Goal: Consume media (video, audio): Consume media (video, audio)

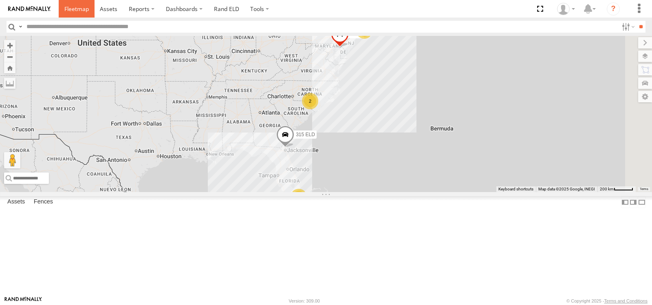
click at [79, 7] on span at bounding box center [76, 9] width 24 height 8
click at [0, 0] on span at bounding box center [0, 0] width 0 height 0
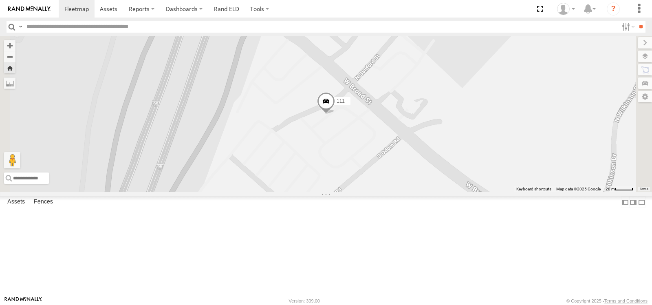
click at [335, 114] on span at bounding box center [326, 103] width 18 height 22
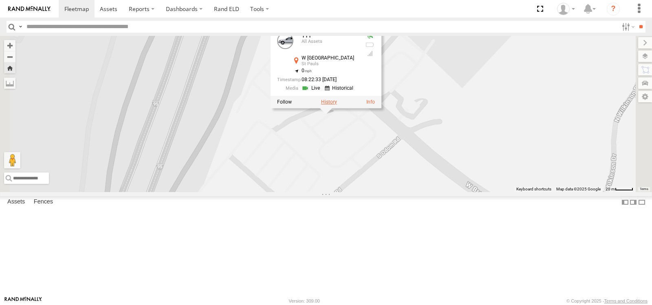
click at [337, 105] on label at bounding box center [329, 102] width 16 height 6
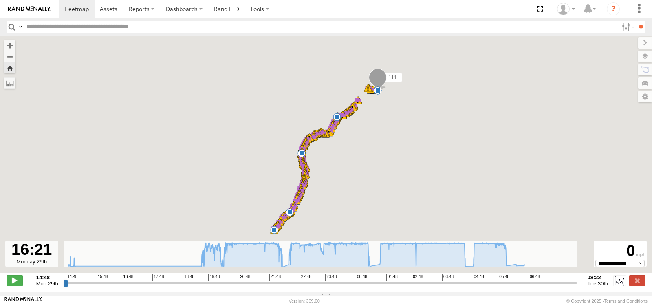
drag, startPoint x: 66, startPoint y: 287, endPoint x: 110, endPoint y: 282, distance: 44.3
click at [110, 282] on input "range" at bounding box center [321, 283] width 514 height 8
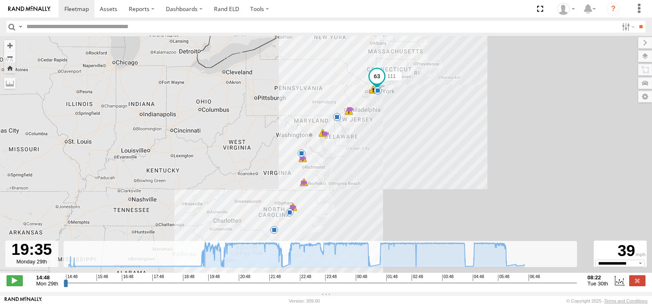
drag, startPoint x: 110, startPoint y: 286, endPoint x: 204, endPoint y: 289, distance: 93.4
click at [204, 287] on input "range" at bounding box center [321, 283] width 514 height 8
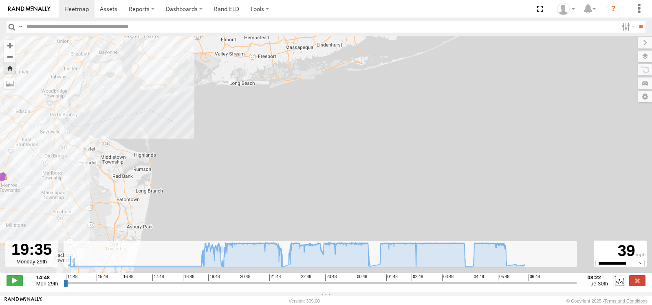
drag, startPoint x: 349, startPoint y: 116, endPoint x: 350, endPoint y: 152, distance: 35.5
click at [350, 152] on div "111 14:53 Mon 15:02 Mon 22:16 Mon 01:19 Tue 04:39 Tue 06:06 Tue 6 21:00 Mon 21:…" at bounding box center [326, 158] width 652 height 245
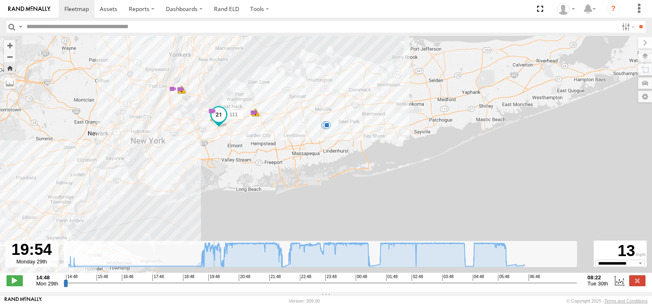
drag, startPoint x: 202, startPoint y: 286, endPoint x: 213, endPoint y: 286, distance: 11.0
click at [213, 286] on input "range" at bounding box center [321, 283] width 514 height 8
click at [213, 112] on span at bounding box center [212, 111] width 8 height 8
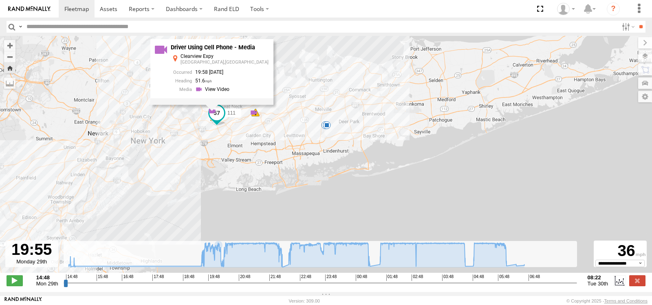
click at [212, 105] on div "Driver Using Cell Phone - Media Clearview Expy Beechhurst,NY 19:58 09/29/2025 5…" at bounding box center [211, 72] width 123 height 66
drag, startPoint x: 214, startPoint y: 286, endPoint x: 198, endPoint y: 286, distance: 15.9
click at [198, 286] on input "range" at bounding box center [321, 283] width 514 height 8
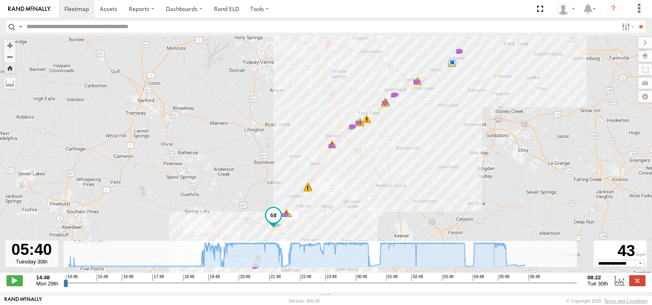
drag, startPoint x: 198, startPoint y: 285, endPoint x: 496, endPoint y: 276, distance: 297.3
type input "**********"
click at [496, 279] on input "range" at bounding box center [321, 283] width 514 height 8
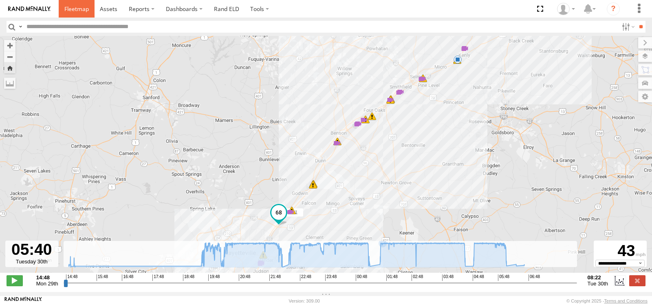
click at [68, 5] on span at bounding box center [76, 9] width 24 height 8
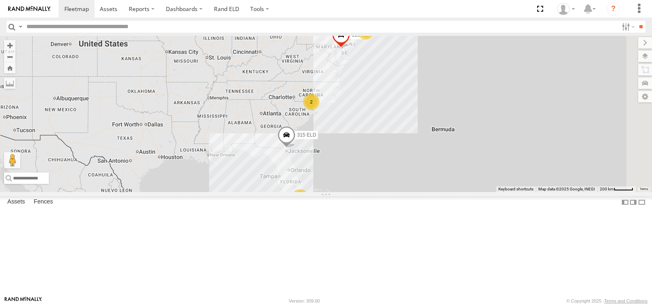
click at [0, 0] on span at bounding box center [0, 0] width 0 height 0
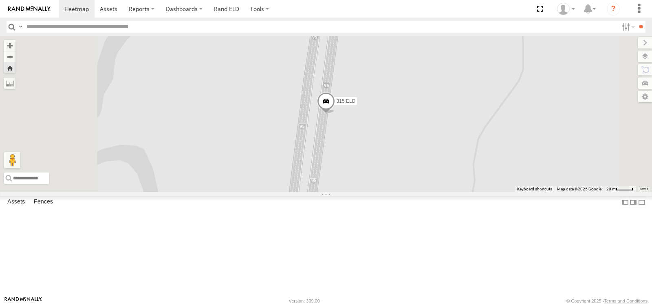
click at [335, 114] on span at bounding box center [326, 103] width 18 height 22
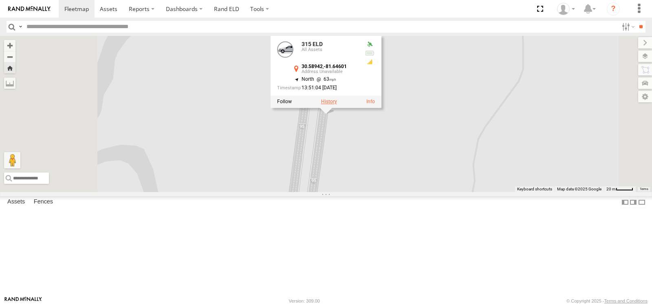
click at [337, 104] on label at bounding box center [329, 102] width 16 height 6
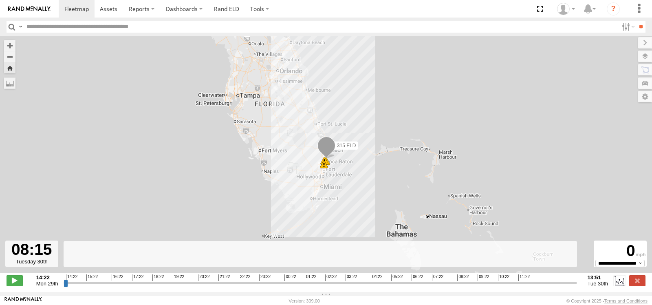
drag, startPoint x: 66, startPoint y: 287, endPoint x: 453, endPoint y: 285, distance: 387.2
click at [453, 285] on input "range" at bounding box center [321, 283] width 514 height 8
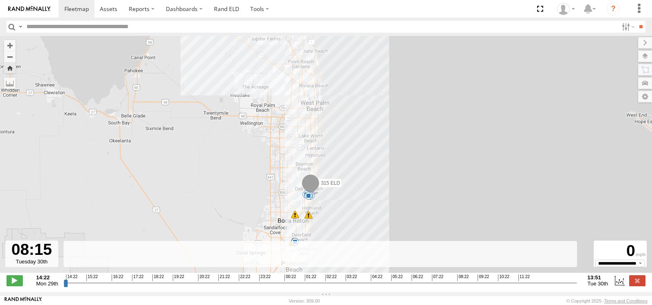
drag, startPoint x: 326, startPoint y: 172, endPoint x: 355, endPoint y: 133, distance: 47.9
click at [355, 133] on div "315 ELD 16:14 Mon 16:23 Mon 16:45 Mon 16:45 Mon 16:51 Mon 20:06 Mon 08:01 Tue 0…" at bounding box center [326, 158] width 652 height 245
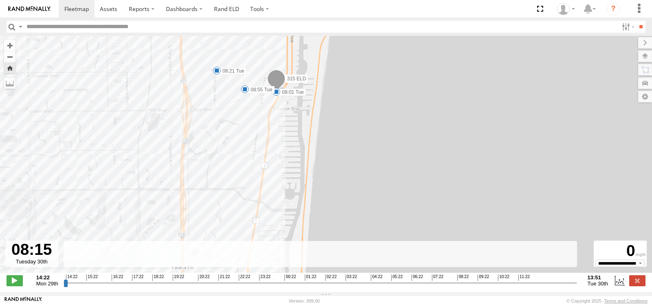
drag, startPoint x: 337, startPoint y: 117, endPoint x: 349, endPoint y: 182, distance: 66.7
click at [349, 182] on div "315 ELD 16:14 Mon 16:23 Mon 16:45 Mon 16:45 Mon 16:51 Mon 20:06 Mon 08:01 Tue 0…" at bounding box center [326, 158] width 652 height 245
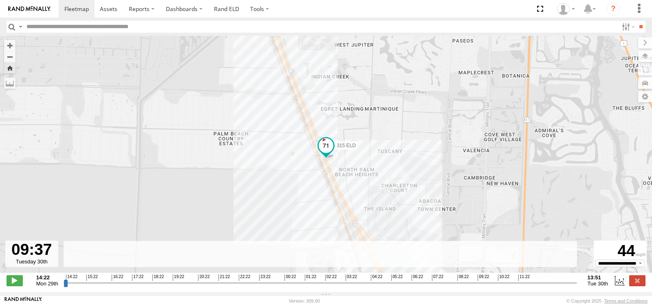
drag, startPoint x: 453, startPoint y: 287, endPoint x: 482, endPoint y: 280, distance: 30.2
type input "**********"
click at [482, 280] on input "range" at bounding box center [321, 283] width 514 height 8
click at [80, 12] on span at bounding box center [76, 9] width 24 height 8
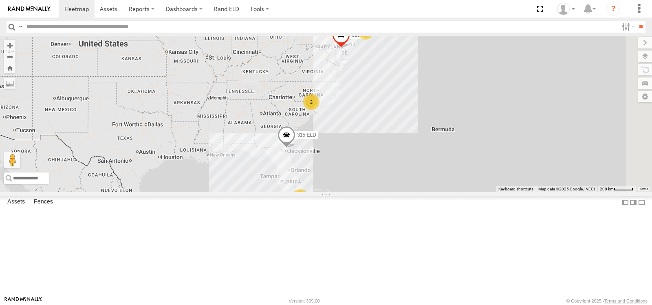
click at [0, 0] on span at bounding box center [0, 0] width 0 height 0
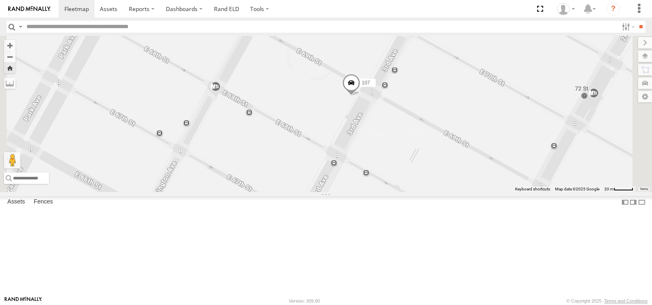
click at [360, 96] on span at bounding box center [351, 85] width 18 height 22
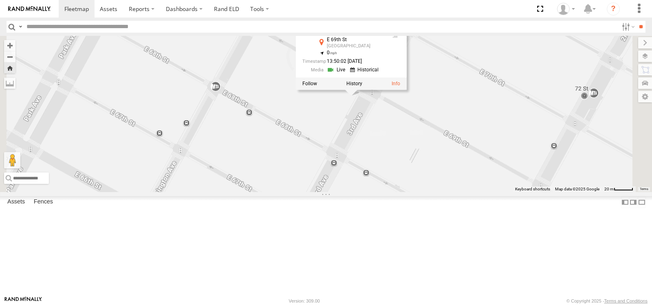
click at [348, 73] on link at bounding box center [337, 70] width 21 height 8
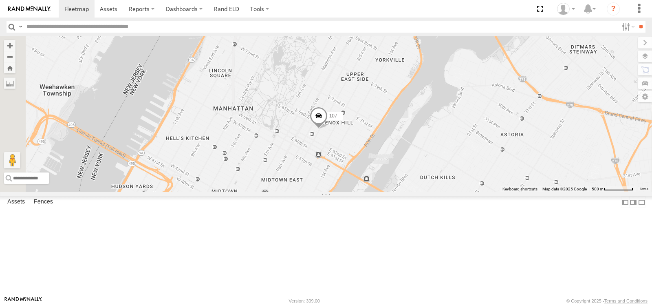
click at [0, 0] on span at bounding box center [0, 0] width 0 height 0
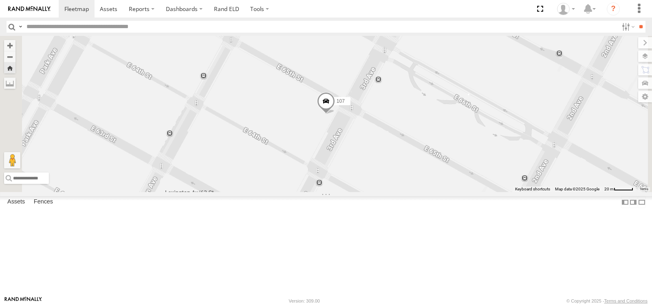
click at [335, 114] on span at bounding box center [326, 103] width 18 height 22
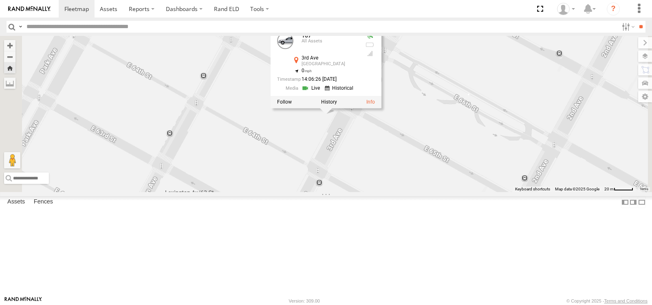
click at [322, 92] on link at bounding box center [312, 88] width 21 height 8
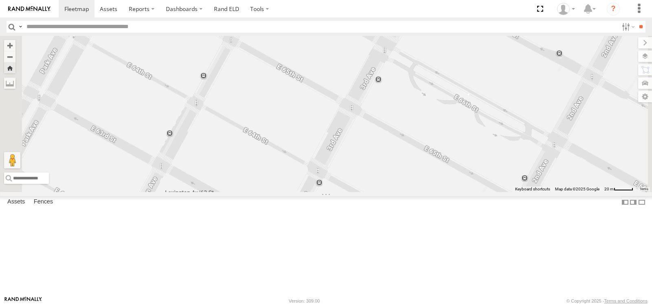
click at [0, 0] on link at bounding box center [0, 0] width 0 height 0
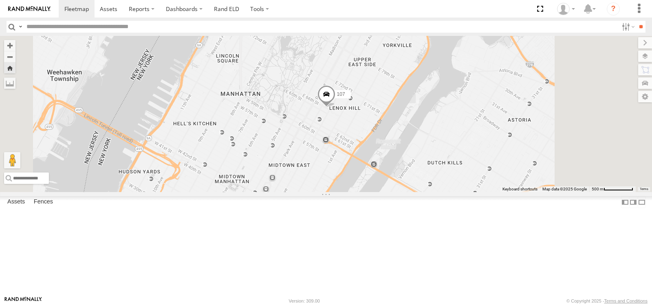
click at [335, 107] on span at bounding box center [326, 96] width 18 height 22
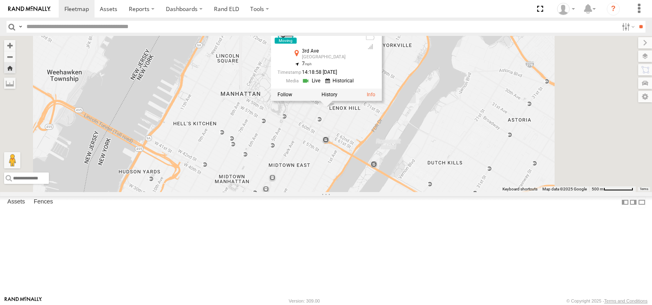
click at [323, 85] on link at bounding box center [312, 81] width 21 height 8
click at [0, 0] on span at bounding box center [0, 0] width 0 height 0
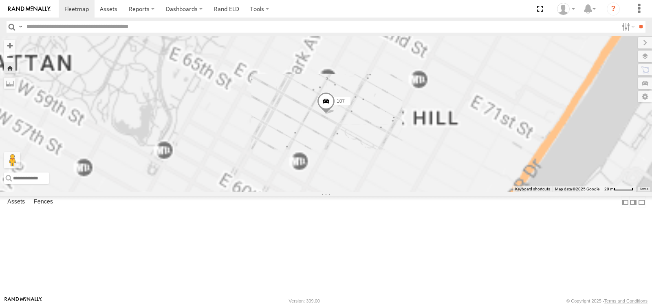
click at [335, 114] on span at bounding box center [326, 103] width 18 height 22
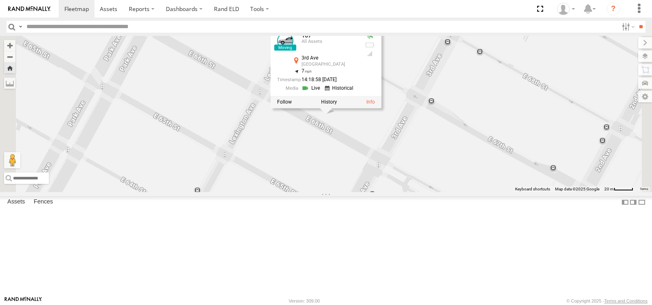
click at [322, 92] on link at bounding box center [312, 88] width 21 height 8
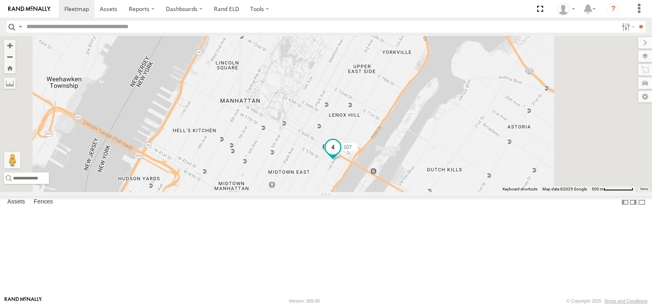
click at [340, 154] on span at bounding box center [333, 146] width 15 height 15
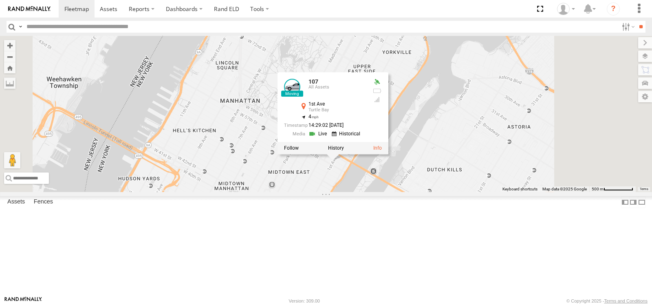
click at [329, 138] on link at bounding box center [319, 134] width 21 height 8
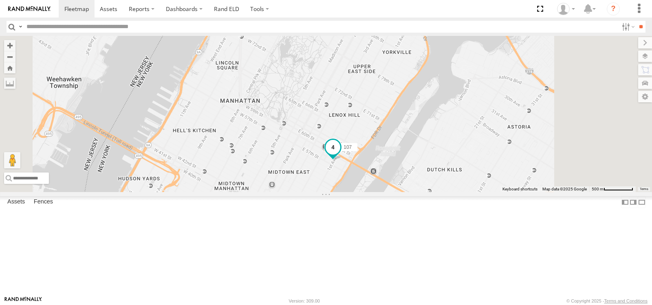
click at [340, 154] on span at bounding box center [333, 146] width 15 height 15
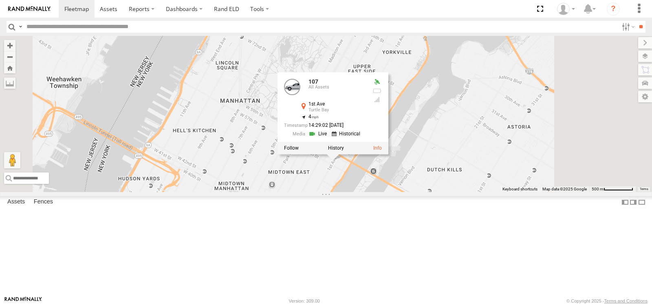
click at [329, 138] on link at bounding box center [319, 134] width 21 height 8
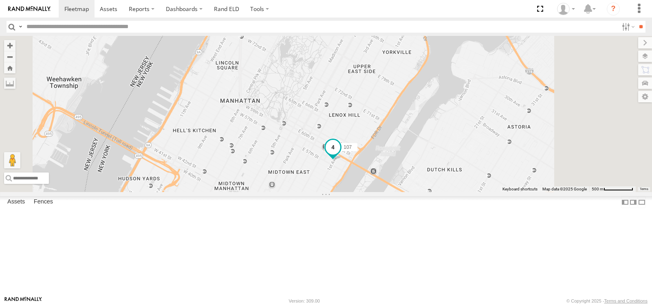
click at [340, 154] on span at bounding box center [333, 146] width 15 height 15
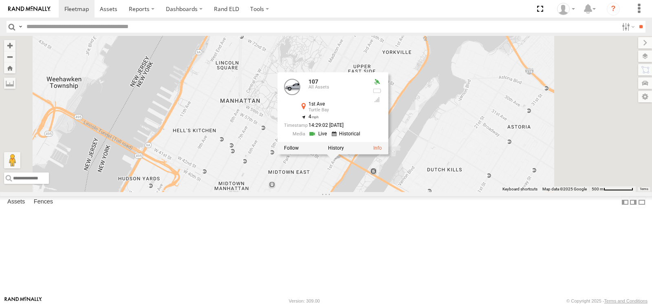
click at [329, 138] on link at bounding box center [319, 134] width 21 height 8
click at [363, 138] on link at bounding box center [347, 134] width 31 height 8
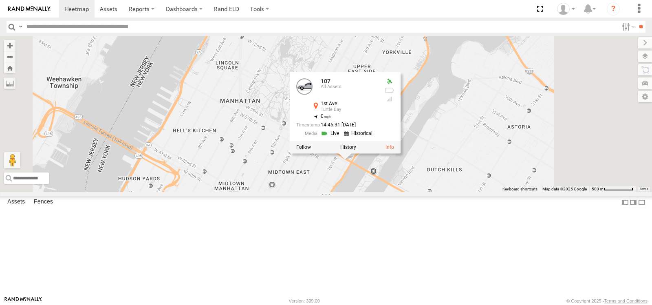
click at [0, 0] on span at bounding box center [0, 0] width 0 height 0
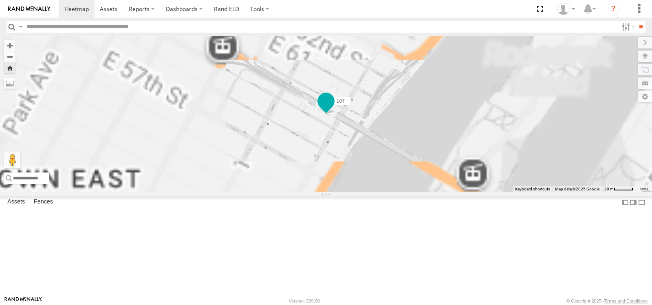
click at [333, 108] on span at bounding box center [326, 101] width 15 height 15
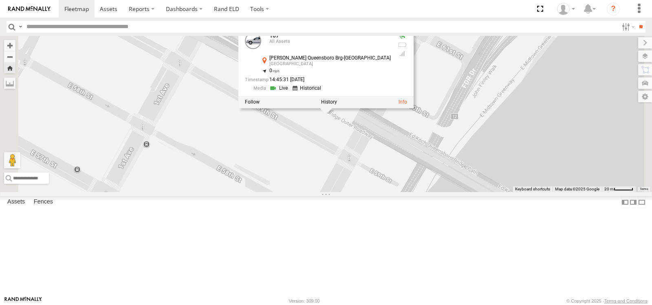
click at [290, 92] on link at bounding box center [279, 88] width 21 height 8
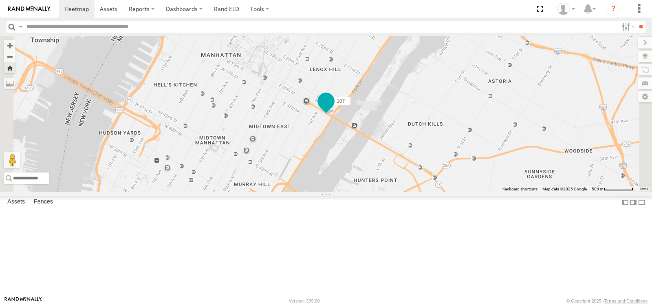
click at [333, 108] on span at bounding box center [326, 100] width 15 height 15
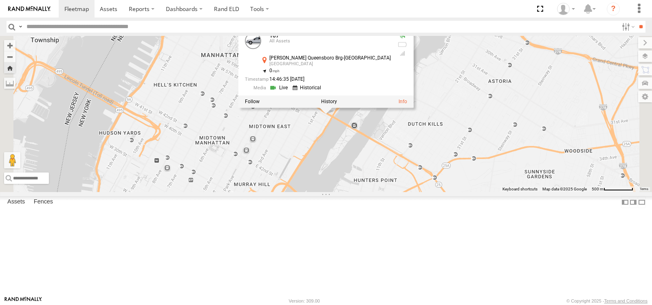
click at [290, 92] on link at bounding box center [279, 88] width 21 height 8
click at [291, 92] on link at bounding box center [280, 88] width 21 height 8
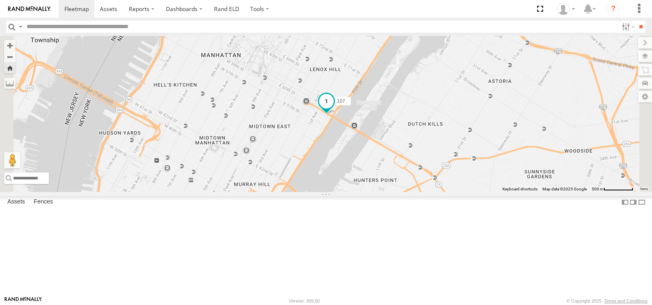
click at [334, 108] on span at bounding box center [326, 101] width 15 height 15
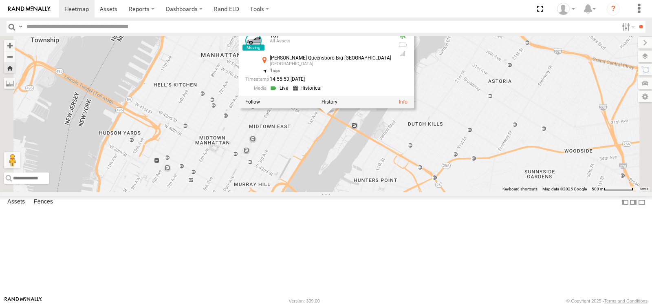
click at [291, 92] on link at bounding box center [280, 88] width 21 height 8
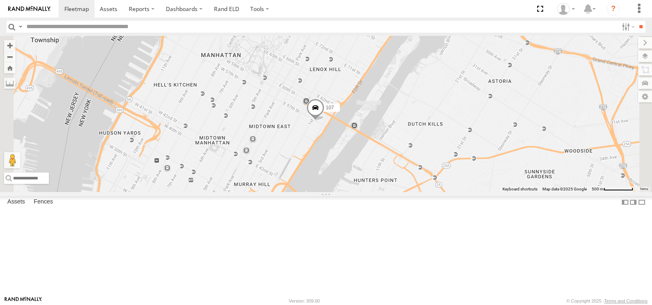
click at [0, 0] on span at bounding box center [0, 0] width 0 height 0
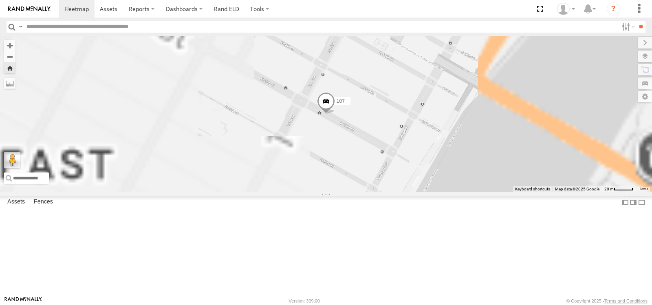
click at [335, 114] on span at bounding box center [326, 103] width 18 height 22
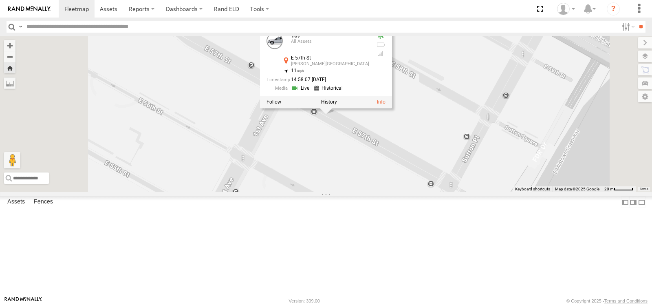
click at [312, 92] on link at bounding box center [301, 88] width 21 height 8
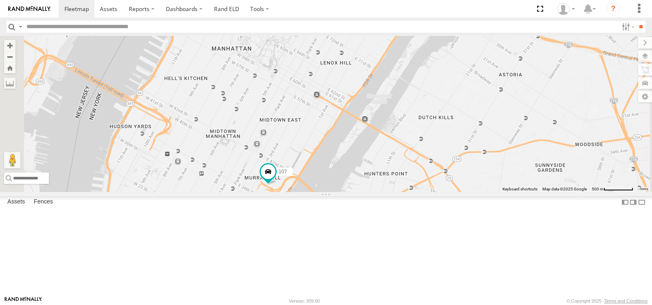
click at [0, 0] on link at bounding box center [0, 0] width 0 height 0
click at [276, 179] on span at bounding box center [268, 171] width 15 height 15
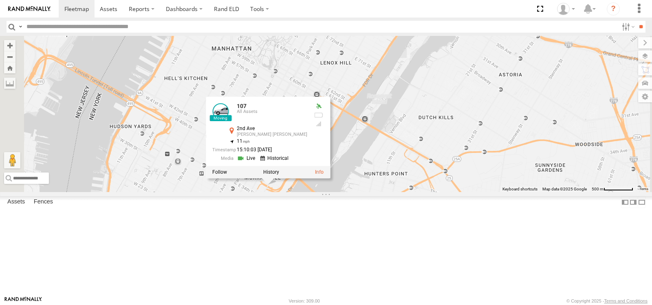
click at [258, 162] on link at bounding box center [247, 158] width 21 height 8
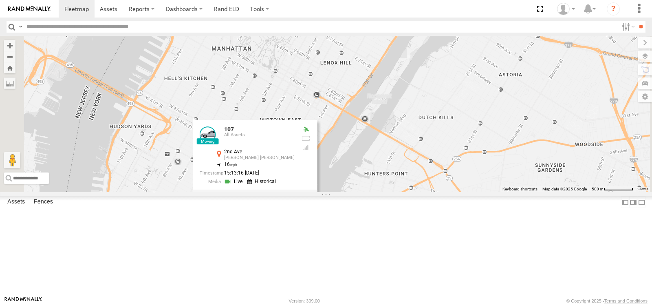
click at [245, 185] on link at bounding box center [234, 182] width 21 height 8
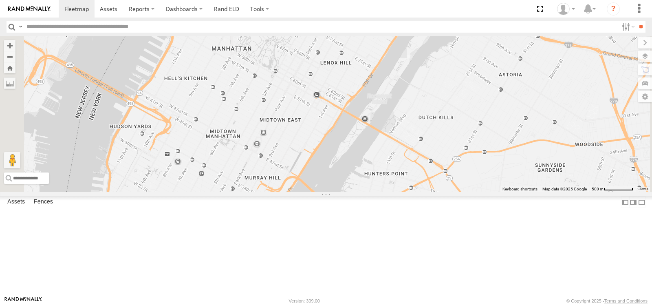
click at [0, 0] on span at bounding box center [0, 0] width 0 height 0
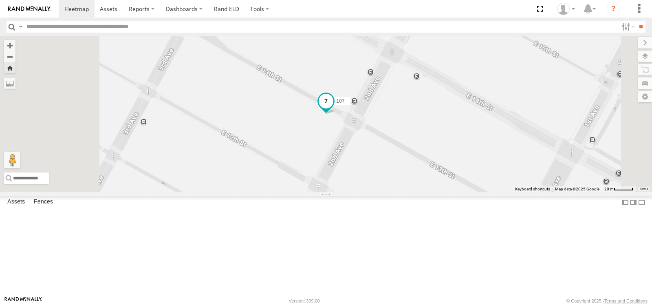
click at [333, 108] on span at bounding box center [326, 100] width 15 height 15
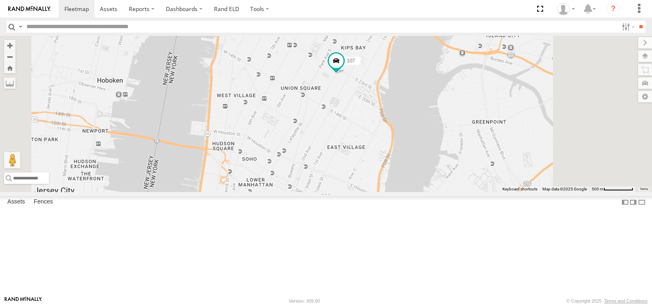
click at [0, 0] on span at bounding box center [0, 0] width 0 height 0
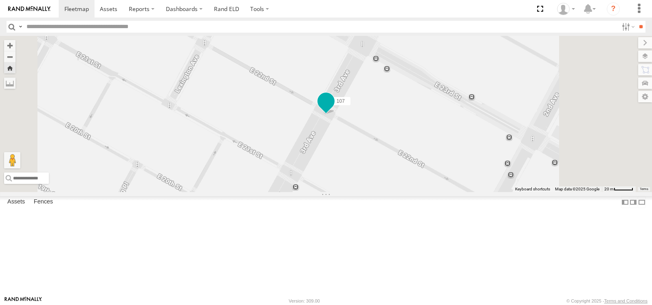
click at [333, 108] on span at bounding box center [326, 101] width 15 height 15
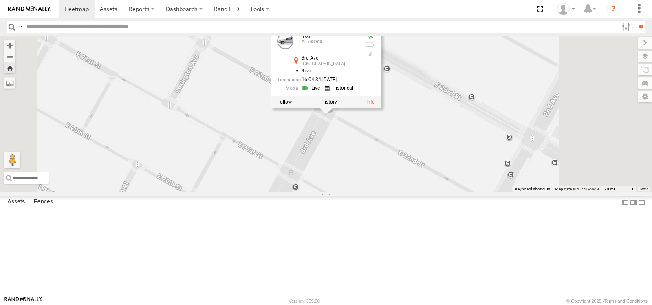
click at [322, 92] on link at bounding box center [312, 88] width 21 height 8
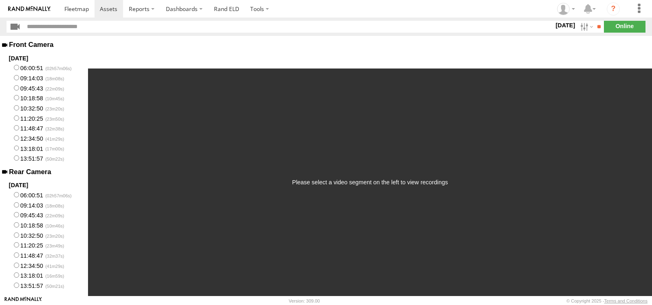
click at [30, 280] on label "13:51:57" at bounding box center [44, 285] width 88 height 10
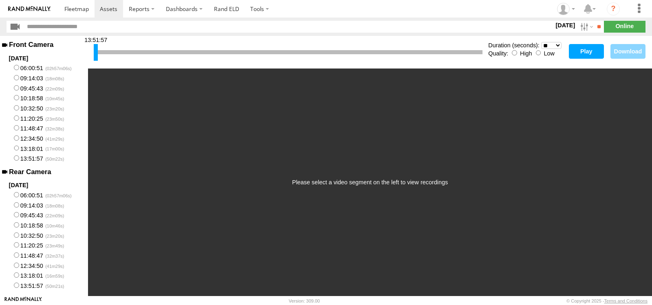
click at [557, 43] on select "* ** ** ** ** ** ** *** *** *** ***" at bounding box center [551, 45] width 20 height 7
select select "***"
click at [541, 42] on select "* ** ** ** ** ** ** *** *** *** ***" at bounding box center [551, 45] width 20 height 7
click at [580, 51] on button "Play" at bounding box center [586, 51] width 35 height 15
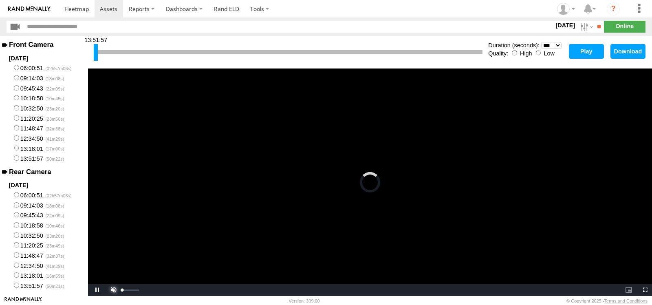
click at [112, 290] on span "Video Player" at bounding box center [112, 290] width 16 height 0
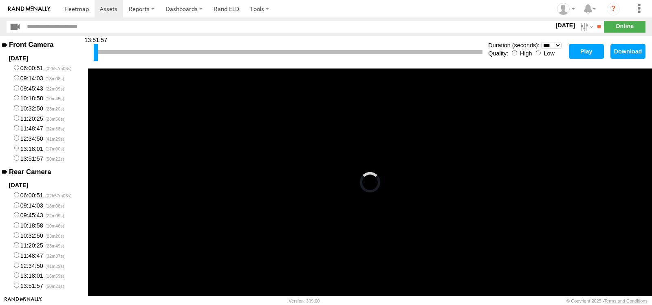
click at [167, 51] on div at bounding box center [288, 52] width 389 height 4
drag, startPoint x: 96, startPoint y: 52, endPoint x: 390, endPoint y: 60, distance: 294.8
click at [390, 60] on div "14:30:07" at bounding box center [288, 52] width 389 height 21
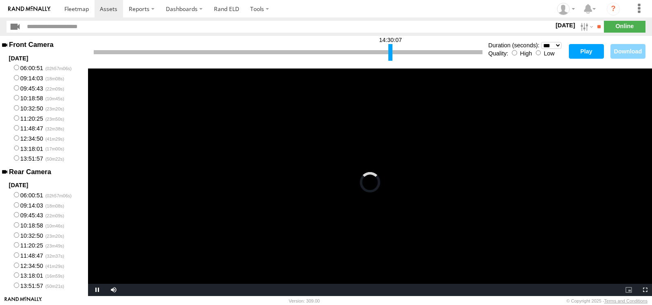
click at [598, 50] on button "Play" at bounding box center [586, 51] width 35 height 15
